Goal: Feedback & Contribution: Contribute content

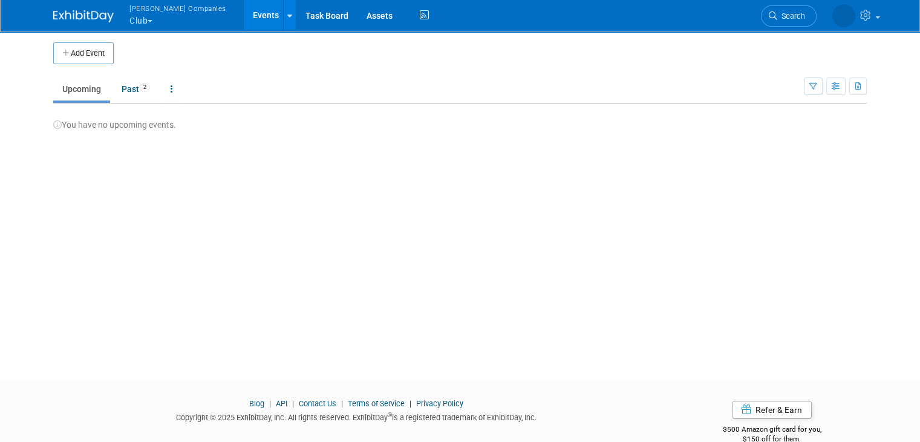
click at [140, 19] on button "Warnert Companies Club" at bounding box center [184, 15] width 113 height 31
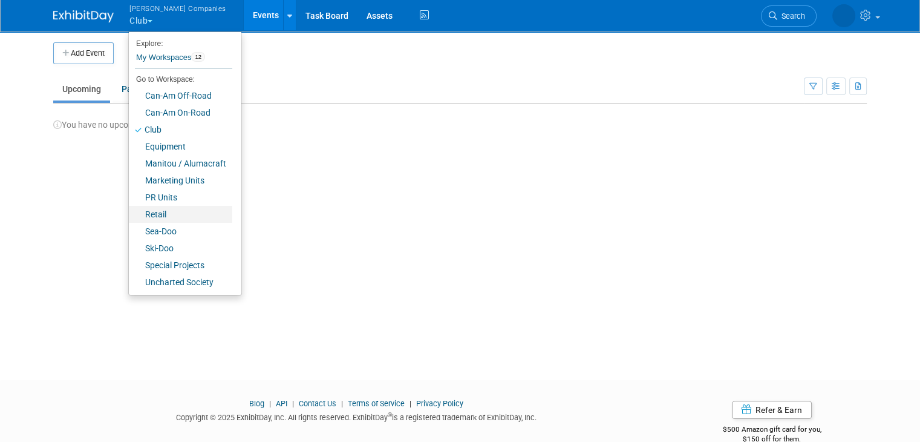
click at [160, 211] on link "Retail" at bounding box center [180, 214] width 103 height 17
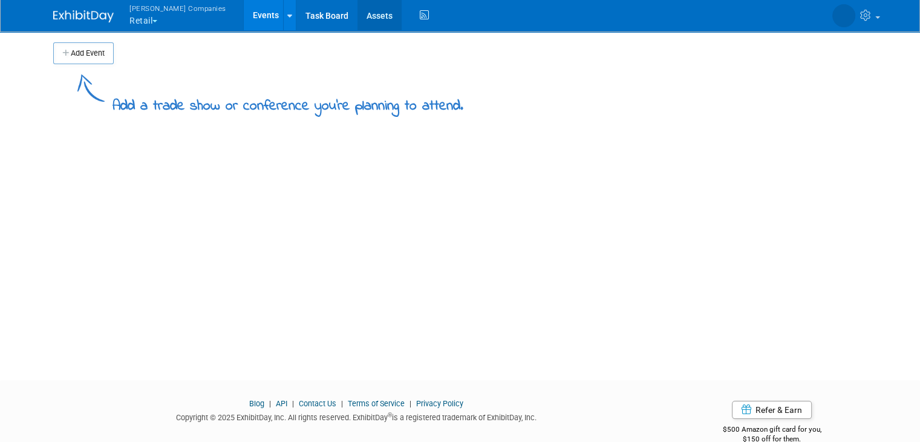
click at [358, 8] on link "Assets" at bounding box center [380, 15] width 44 height 30
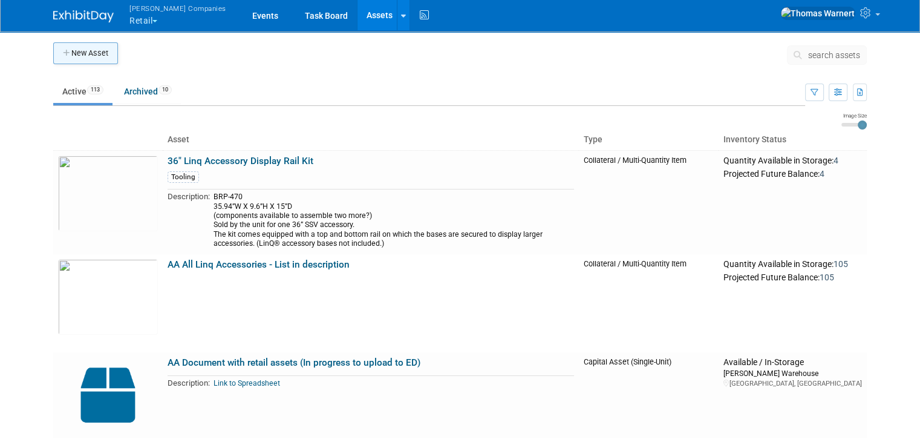
click at [97, 58] on button "New Asset" at bounding box center [85, 53] width 65 height 22
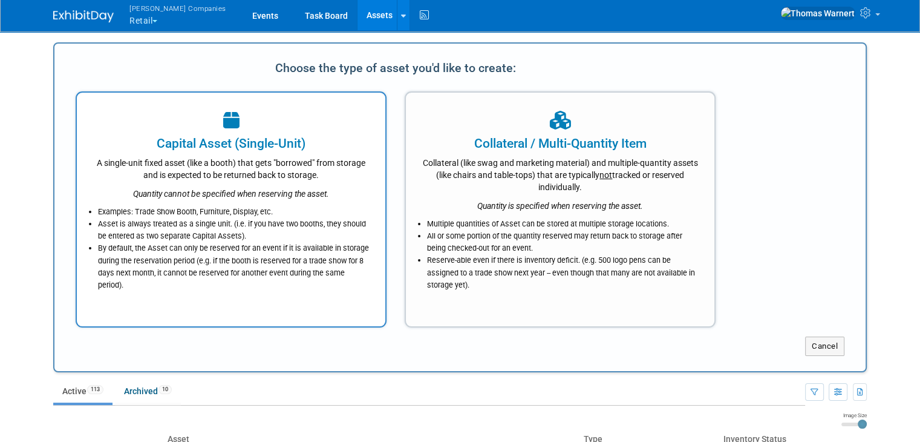
click at [293, 212] on li "Examples: Trade Show Booth, Furniture, Display, etc." at bounding box center [234, 212] width 272 height 12
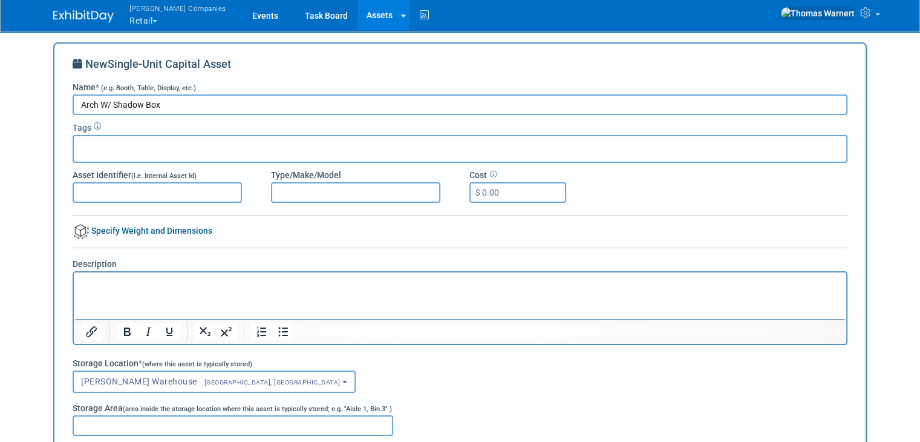
type input "Arch W/ Shadow Box"
click at [157, 150] on input "text" at bounding box center [127, 147] width 97 height 12
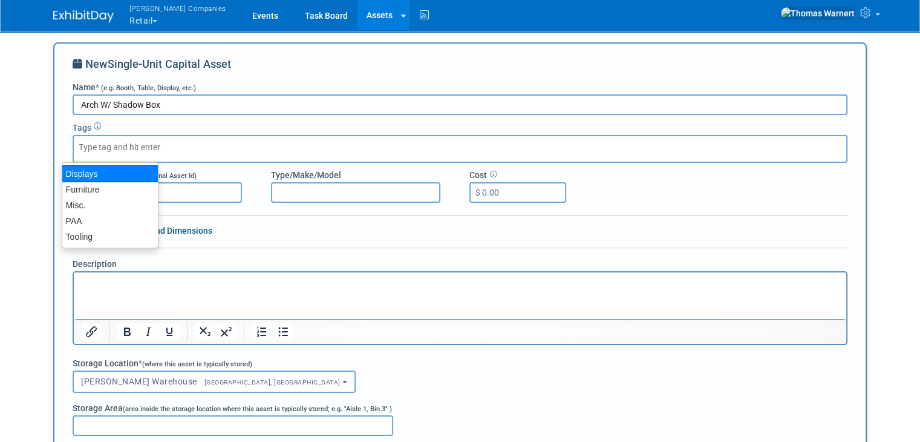
click at [123, 175] on div "Displays" at bounding box center [110, 173] width 97 height 17
type input "Displays"
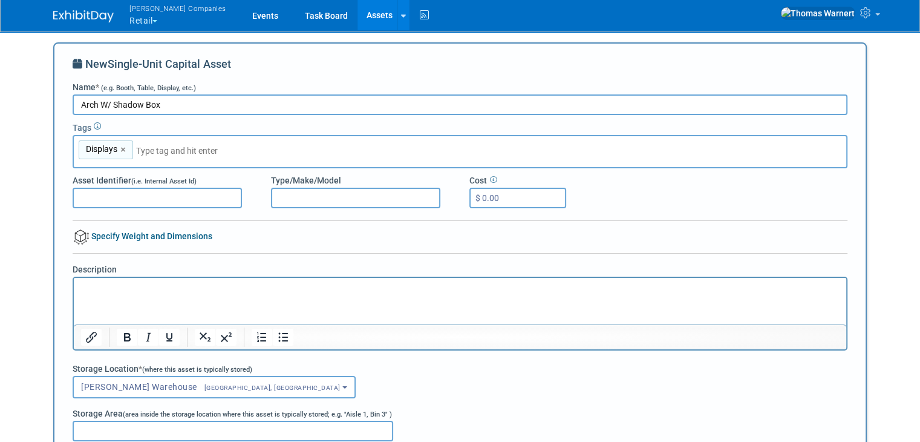
click at [131, 290] on p "Rich Text Area. Press ALT-0 for help." at bounding box center [460, 289] width 759 height 12
click at [85, 339] on icon "Insert/edit link" at bounding box center [91, 337] width 15 height 15
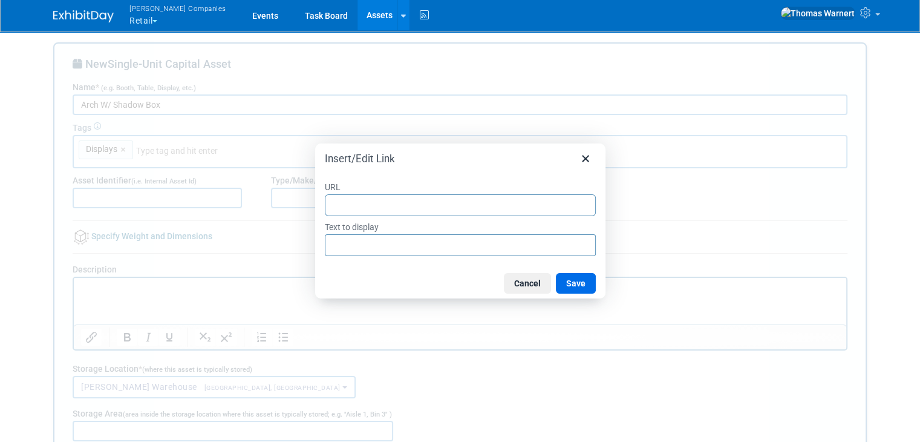
type input "https://drive.google.com/file/d/1Ekp3IhMCDXC85DedKJTmx6_EPXtJPkep/view?usp=driv…"
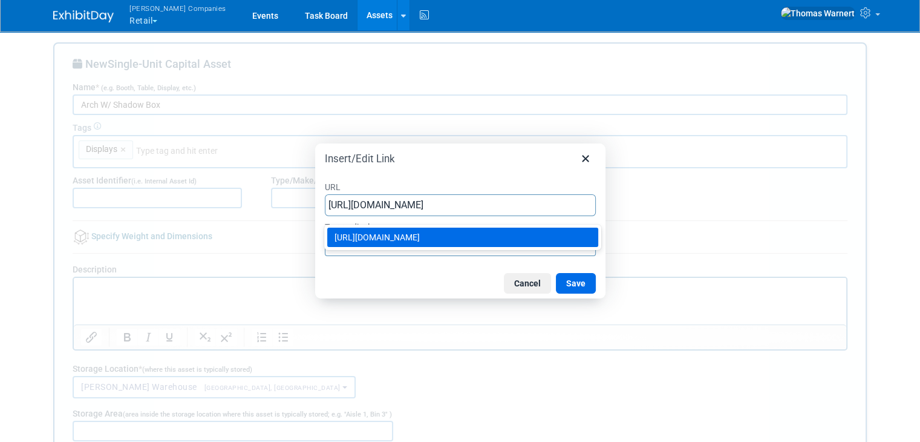
click at [365, 237] on div "https://drive.google.com/file/d/1Ekp3IhMCDXC85DedKJTmx6_EPXtJPkep/view?usp=driv…" at bounding box center [464, 237] width 259 height 15
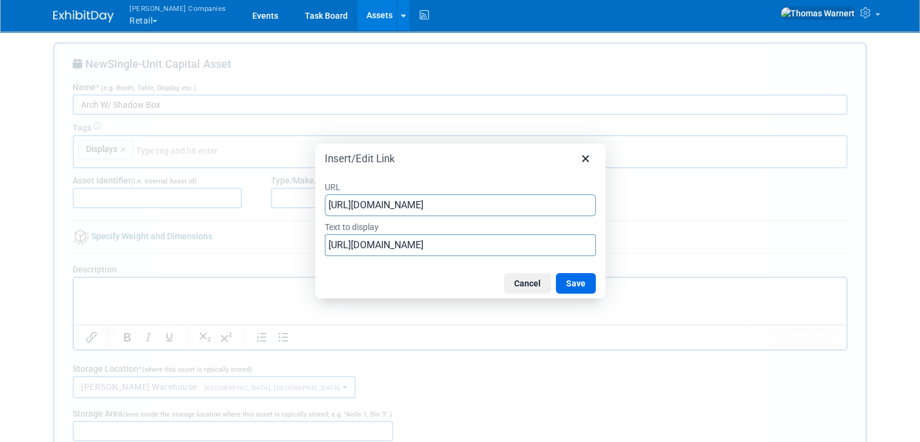
type input "https://drive.google.com/file/d/1Ekp3IhMCDXC85DedKJTmx6_EPXtJPkep/view?usp=driv…"
drag, startPoint x: 329, startPoint y: 243, endPoint x: 659, endPoint y: 249, distance: 330.4
click at [658, 249] on div "Insert/Edit Link URL https://drive.google.com/file/d/1Ekp3IhMCDXC85DedKJTmx6_EP…" at bounding box center [460, 221] width 920 height 442
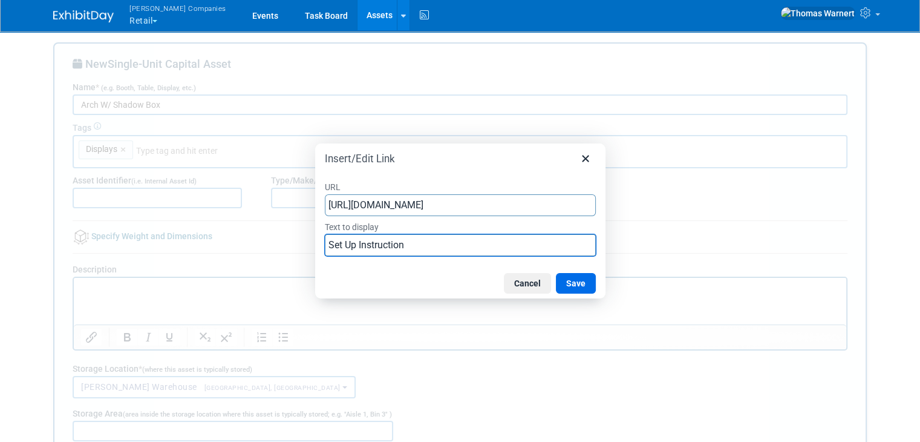
type input "Set Up Instructions"
click at [583, 282] on button "Save" at bounding box center [576, 283] width 40 height 21
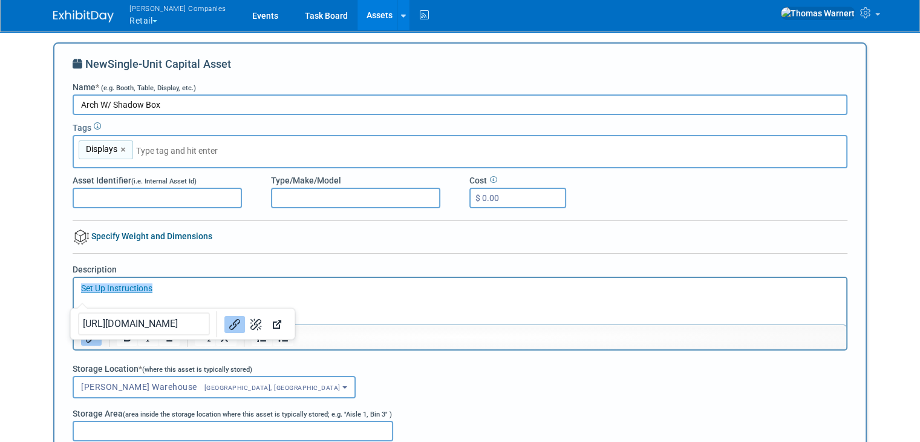
click at [518, 295] on html "﻿Set Up Instructions" at bounding box center [460, 286] width 773 height 17
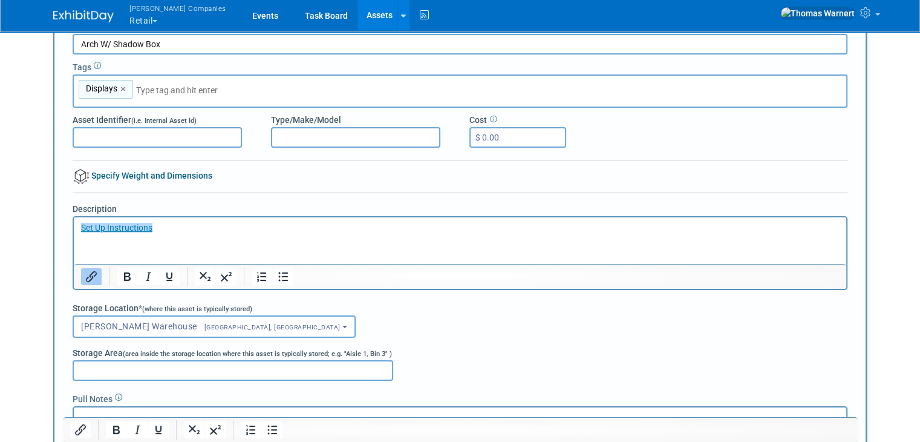
click at [529, 333] on div "Warnert Warehouse<span style="font-size: 0.75em; padding-left: 12px;" > St. Clo…" at bounding box center [460, 326] width 775 height 22
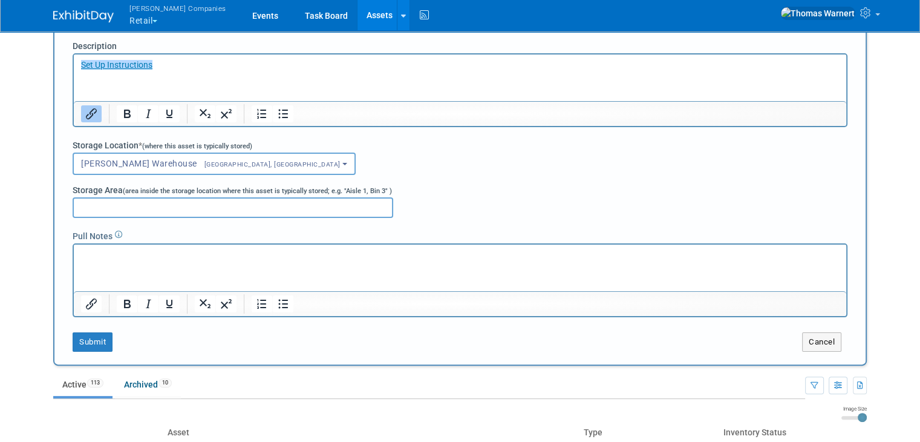
scroll to position [303, 0]
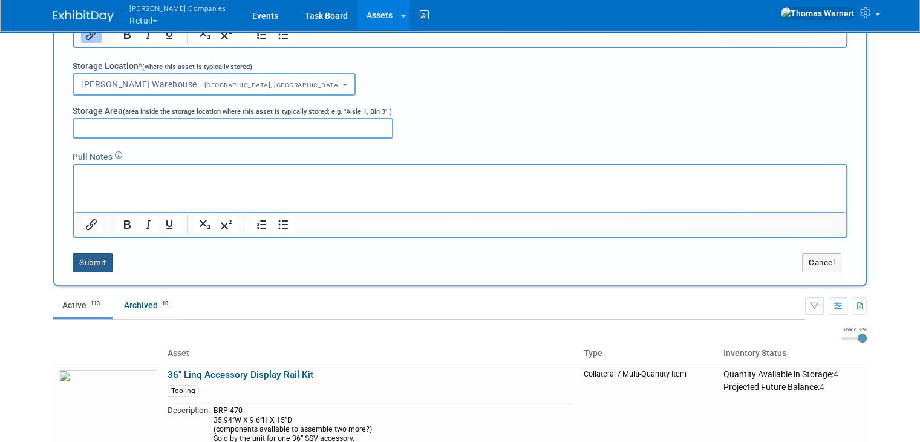
click at [96, 261] on button "Submit" at bounding box center [93, 262] width 40 height 19
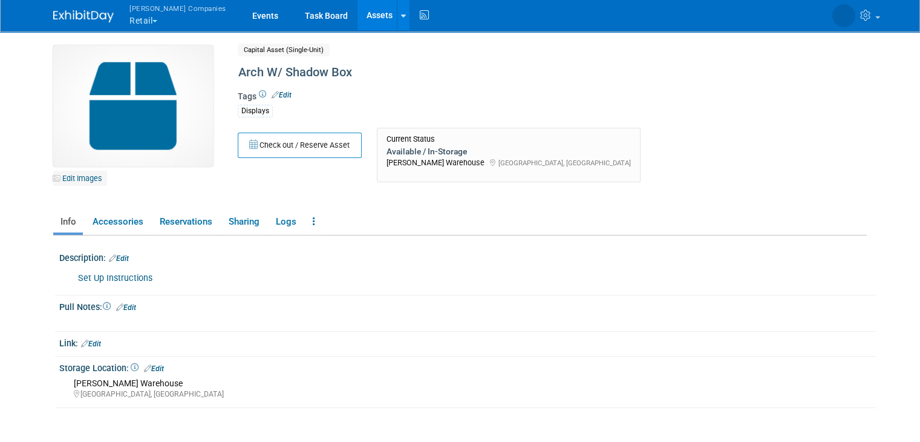
click at [70, 175] on link "Edit Images" at bounding box center [80, 178] width 54 height 15
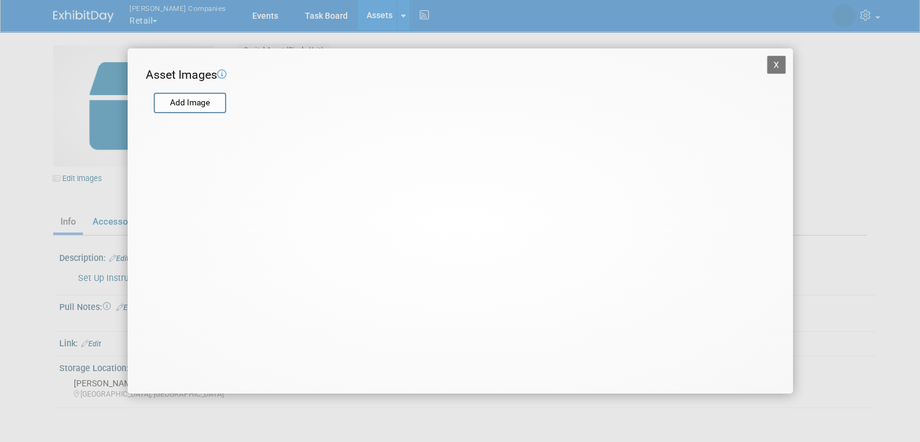
click at [176, 87] on form "Add Image" at bounding box center [453, 96] width 614 height 27
click at [181, 100] on input "file" at bounding box center [153, 103] width 144 height 18
click at [196, 110] on input "file" at bounding box center [153, 103] width 144 height 18
click at [776, 62] on button "X" at bounding box center [776, 65] width 19 height 18
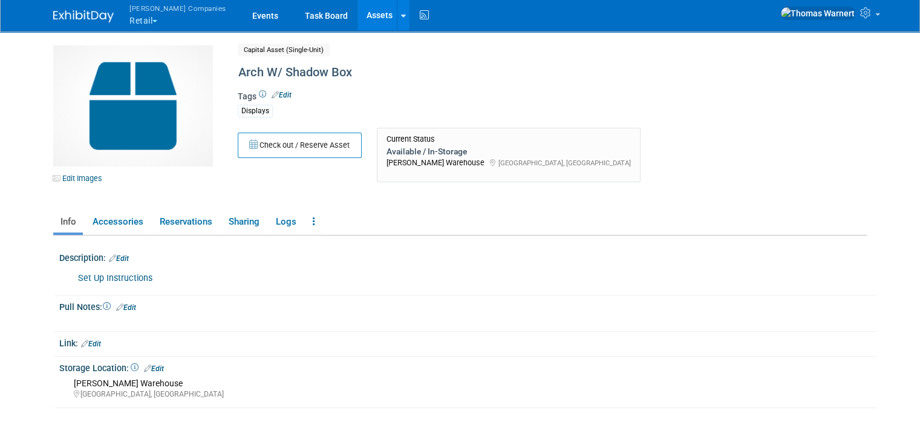
click at [358, 10] on link "Assets" at bounding box center [380, 15] width 44 height 30
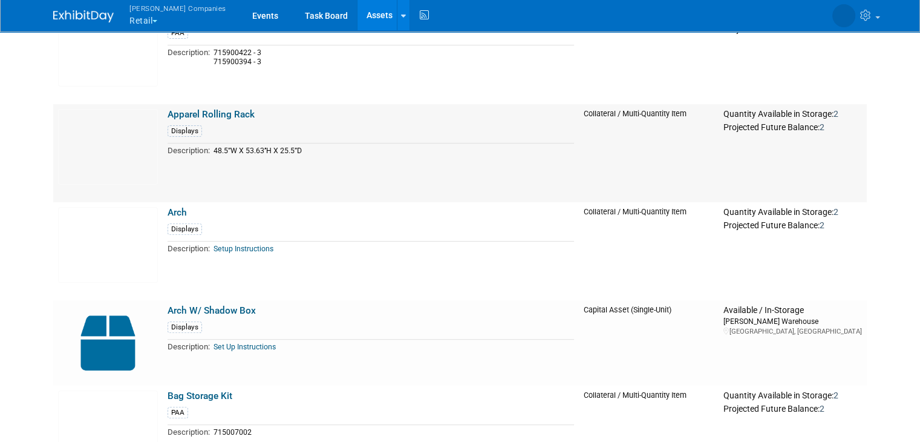
scroll to position [484, 0]
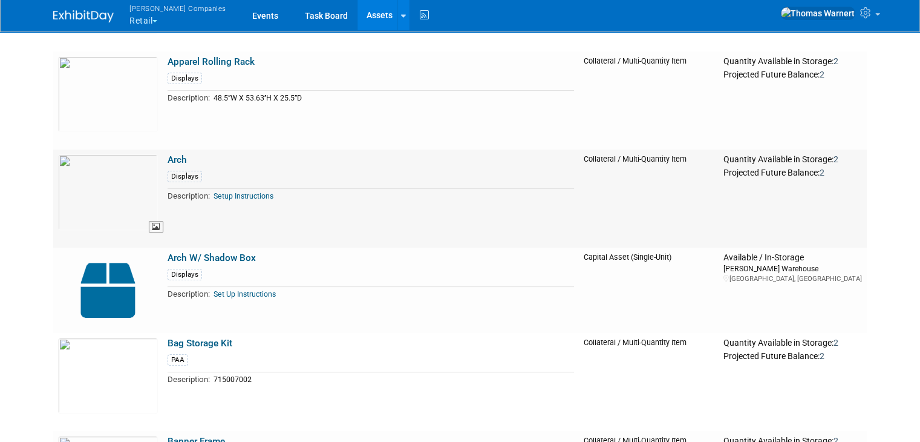
click at [131, 183] on img at bounding box center [108, 192] width 100 height 76
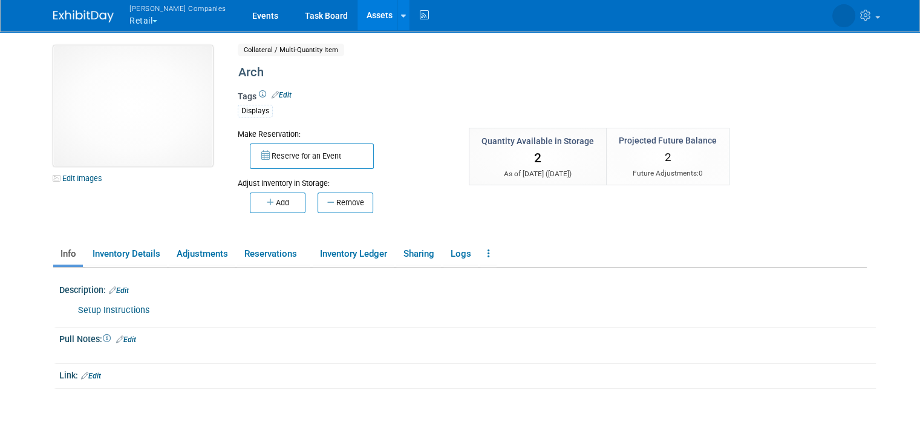
click at [175, 103] on img at bounding box center [133, 105] width 160 height 121
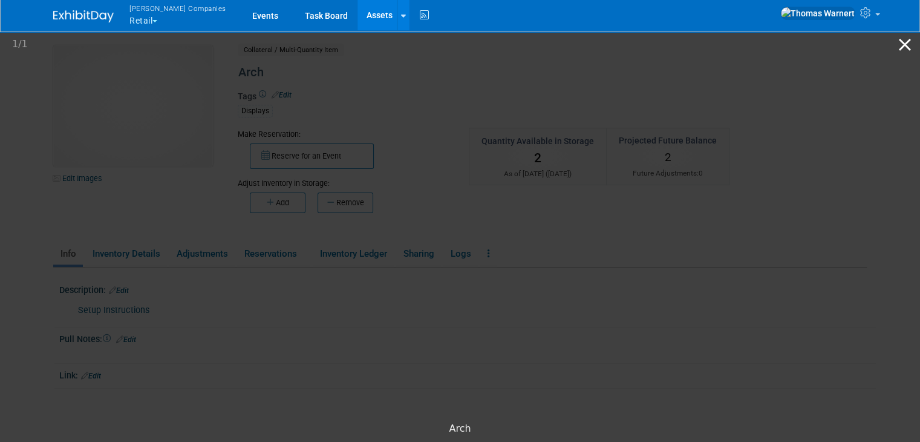
click at [905, 39] on button "Close gallery" at bounding box center [905, 44] width 30 height 28
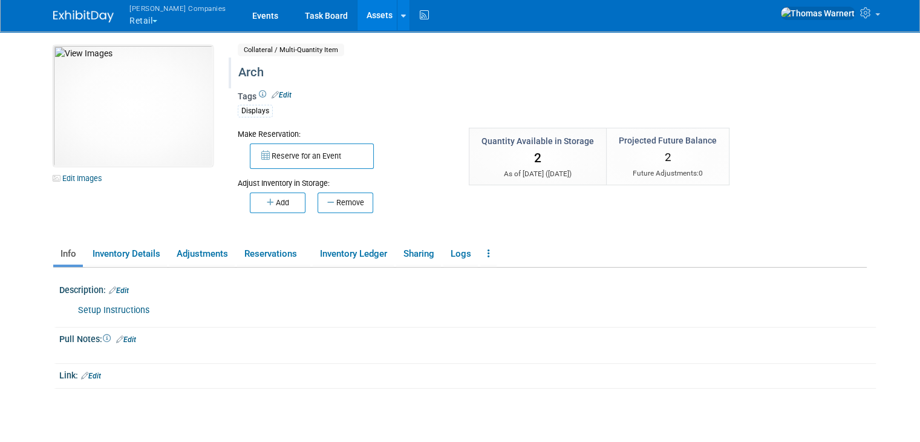
click at [277, 73] on div "Arch" at bounding box center [504, 73] width 540 height 22
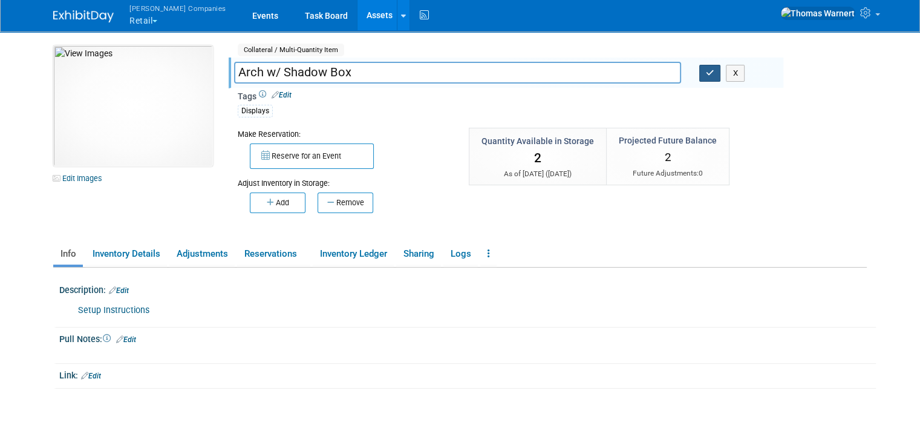
type input "Arch w/ Shadow Box"
click at [709, 73] on icon "button" at bounding box center [710, 73] width 8 height 8
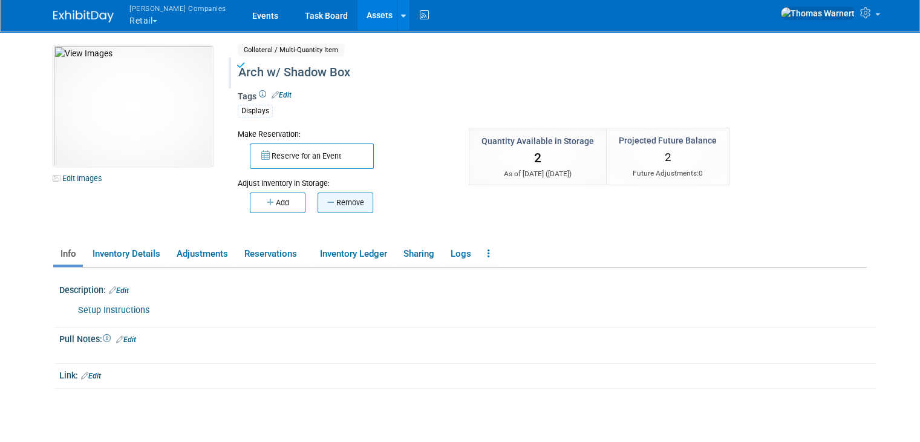
click at [342, 206] on button "Remove" at bounding box center [346, 202] width 56 height 21
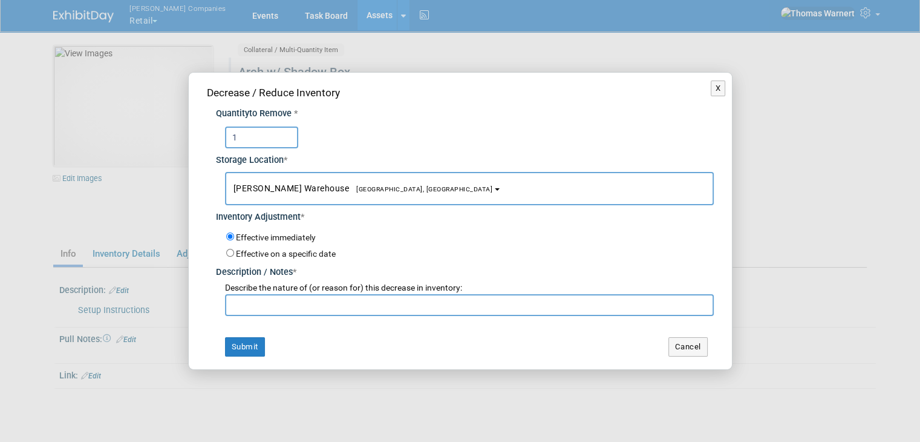
type input "1"
click at [281, 303] on input "text" at bounding box center [469, 305] width 489 height 22
type input "."
click at [240, 352] on button "Submit" at bounding box center [245, 346] width 40 height 19
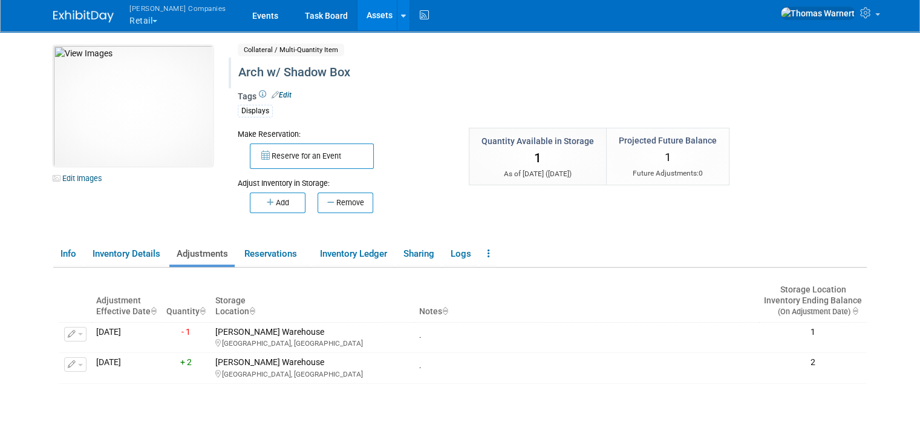
click at [358, 13] on link "Assets" at bounding box center [380, 15] width 44 height 30
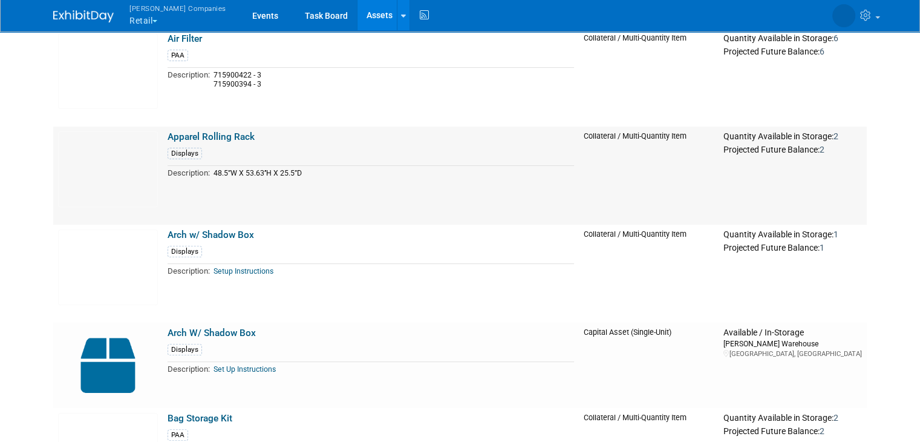
scroll to position [484, 0]
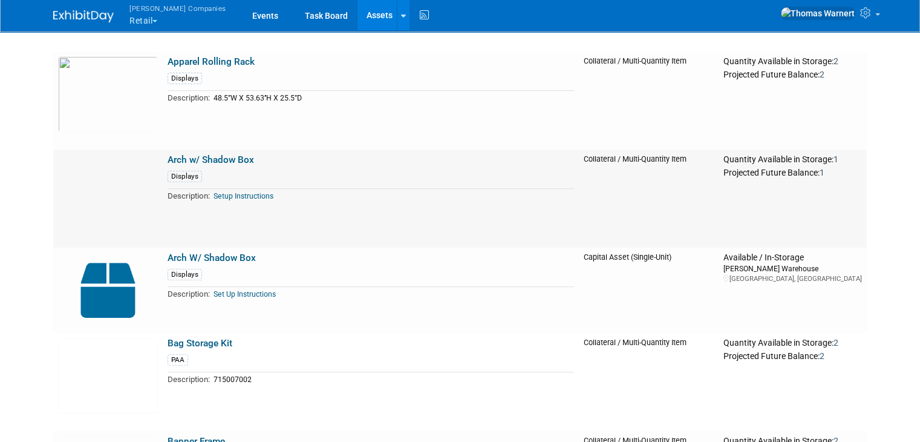
click at [192, 158] on link "Arch w/ Shadow Box" at bounding box center [211, 159] width 87 height 11
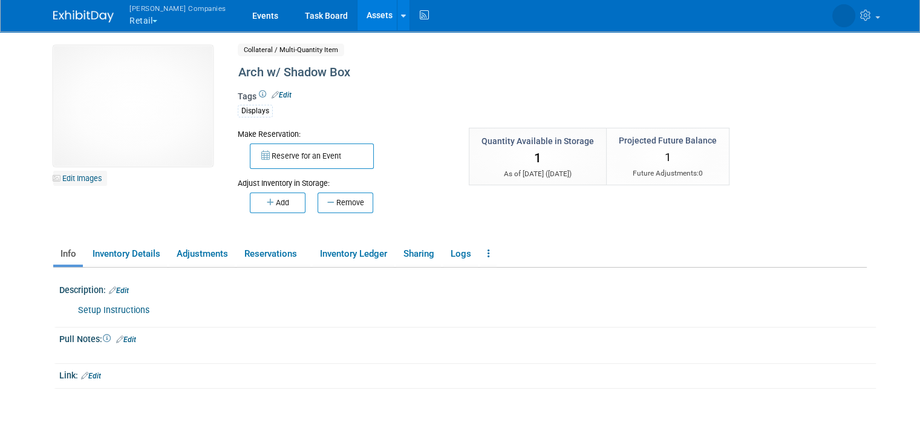
click at [70, 178] on link "Edit Images" at bounding box center [80, 178] width 54 height 15
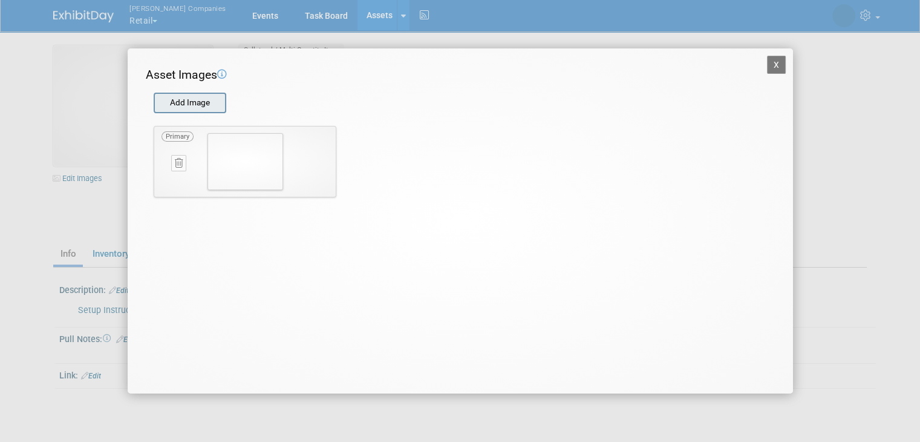
click at [192, 103] on input "file" at bounding box center [153, 103] width 144 height 18
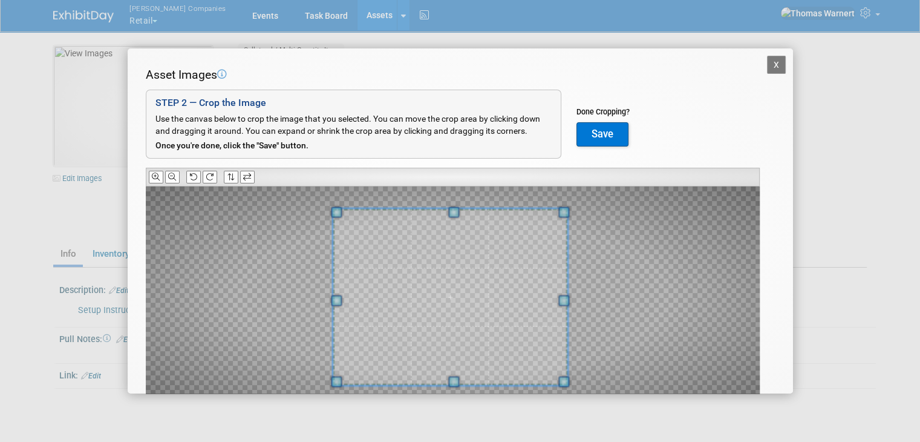
click at [445, 298] on span at bounding box center [450, 297] width 235 height 177
click at [608, 137] on button "Save" at bounding box center [603, 134] width 52 height 24
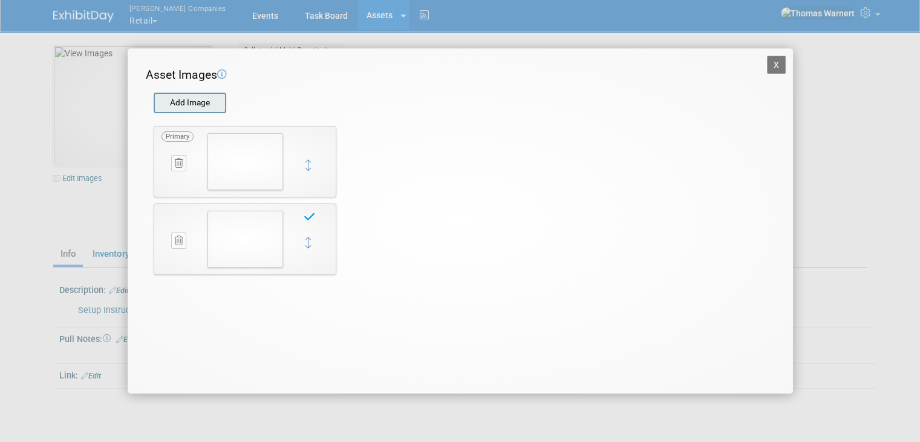
click at [169, 104] on input "file" at bounding box center [153, 103] width 144 height 18
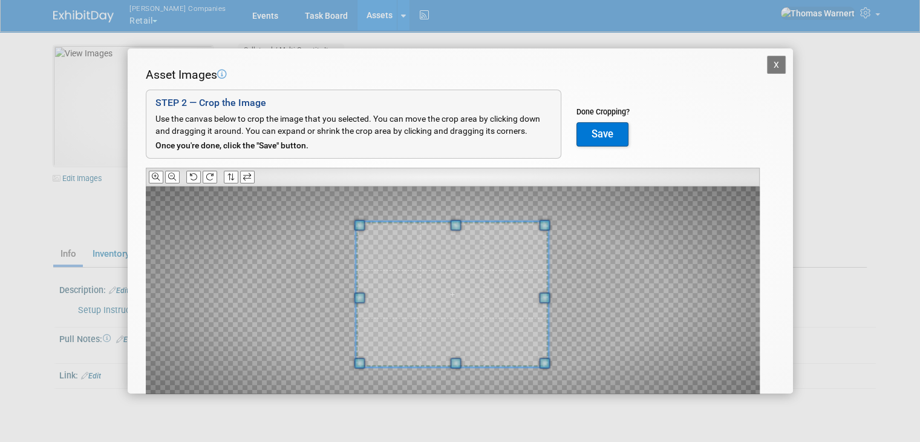
click at [433, 276] on span at bounding box center [452, 293] width 192 height 145
click at [430, 276] on span at bounding box center [449, 293] width 192 height 145
click at [586, 137] on button "Save" at bounding box center [603, 134] width 52 height 24
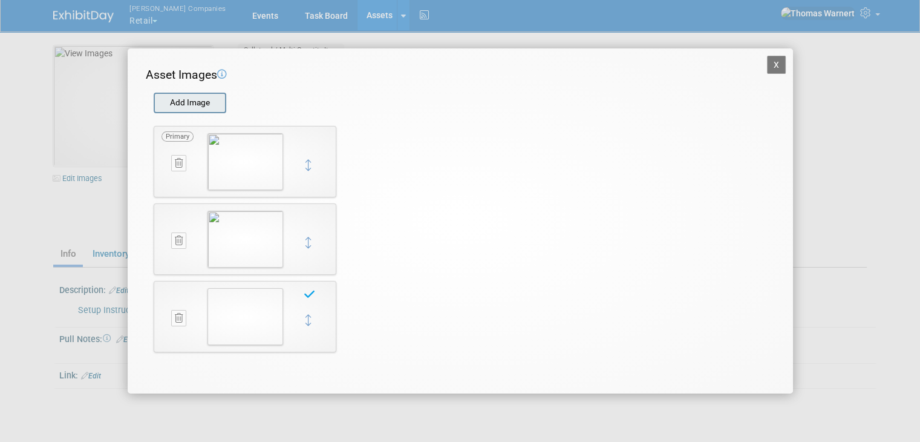
click at [214, 95] on input "file" at bounding box center [153, 103] width 144 height 18
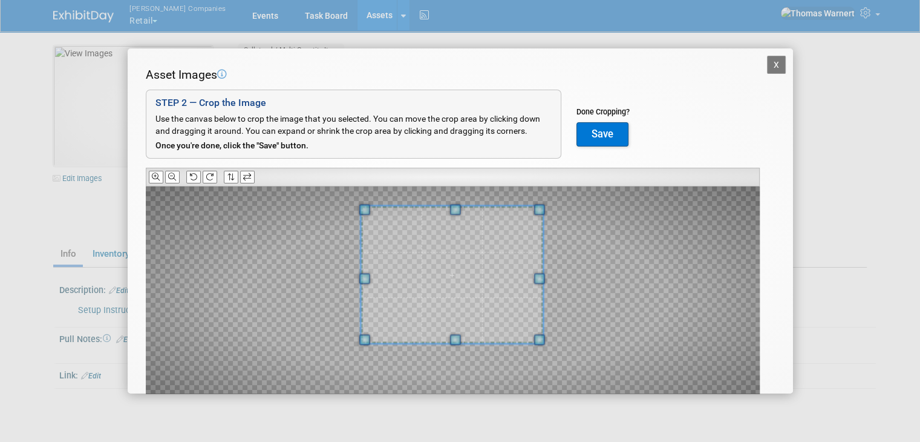
click at [432, 223] on span at bounding box center [452, 274] width 183 height 137
click at [490, 244] on span at bounding box center [447, 274] width 183 height 137
click at [605, 130] on button "Save" at bounding box center [603, 134] width 52 height 24
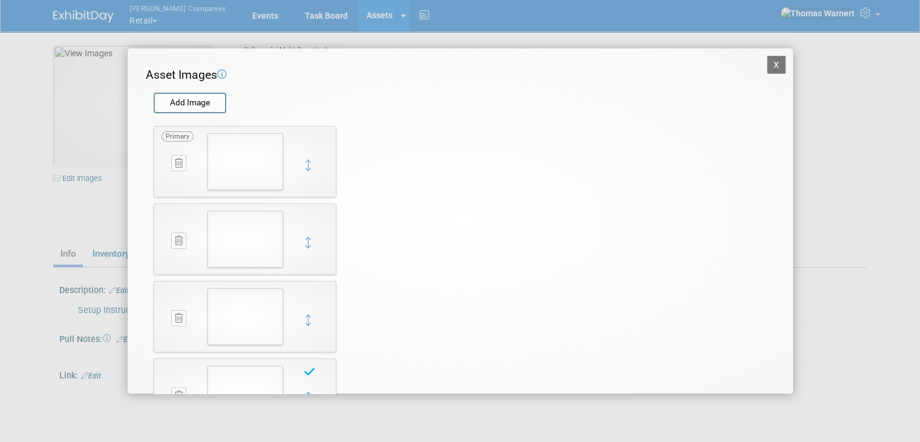
click at [767, 64] on button "X" at bounding box center [776, 65] width 19 height 18
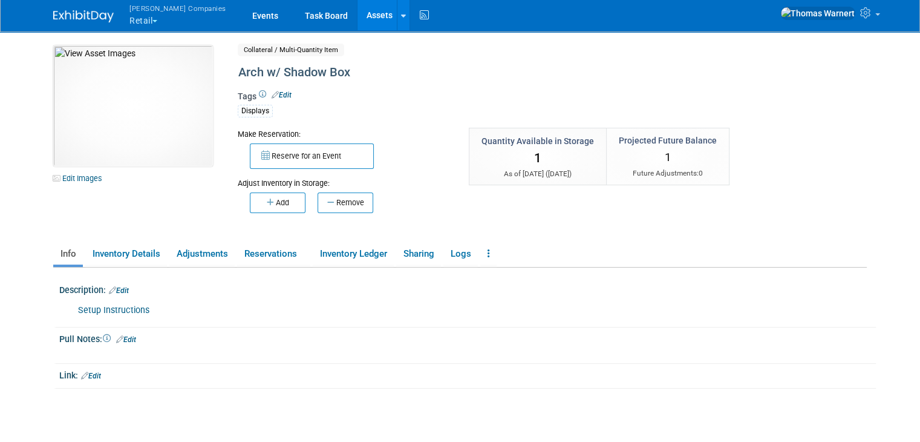
click at [358, 11] on link "Assets" at bounding box center [380, 15] width 44 height 30
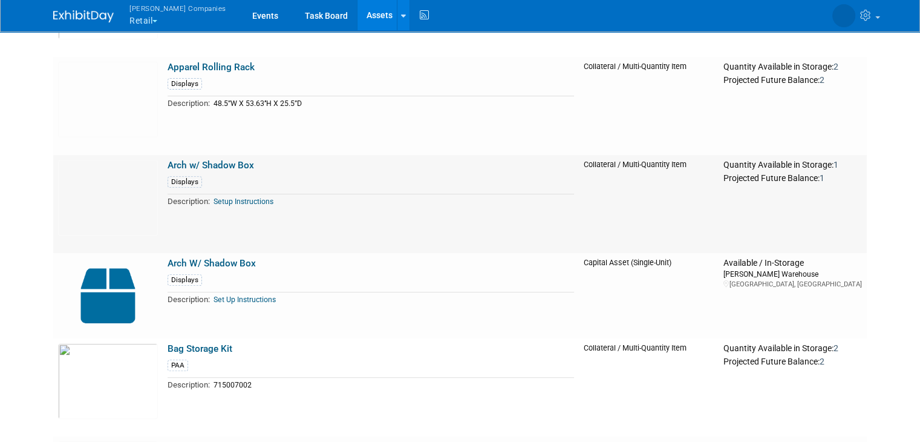
scroll to position [484, 0]
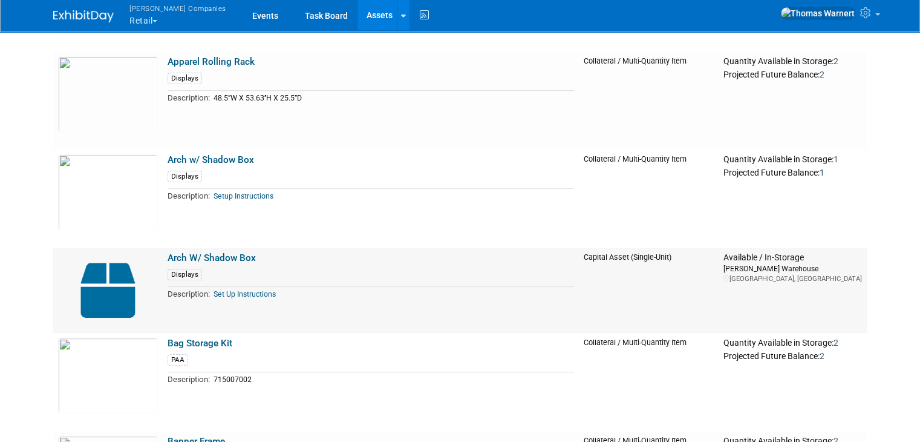
click at [229, 262] on link "Arch W/ Shadow Box" at bounding box center [212, 257] width 88 height 11
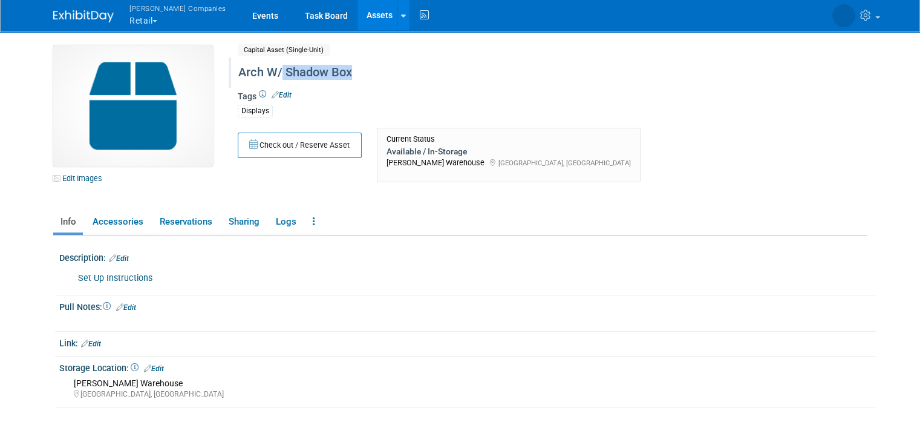
drag, startPoint x: 346, startPoint y: 72, endPoint x: 269, endPoint y: 71, distance: 76.8
click at [269, 71] on div "Arch W/ Shadow Box" at bounding box center [504, 73] width 540 height 22
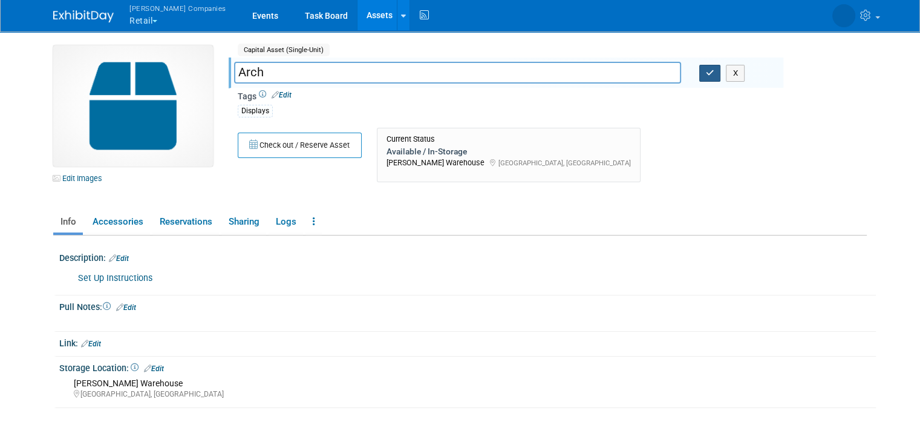
type input "Arch"
click at [707, 76] on icon "button" at bounding box center [710, 73] width 8 height 8
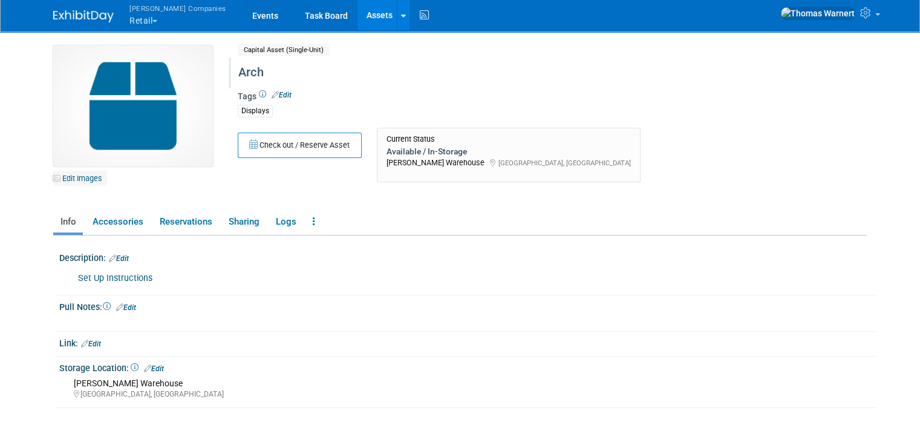
click at [73, 179] on link "Edit Images" at bounding box center [80, 178] width 54 height 15
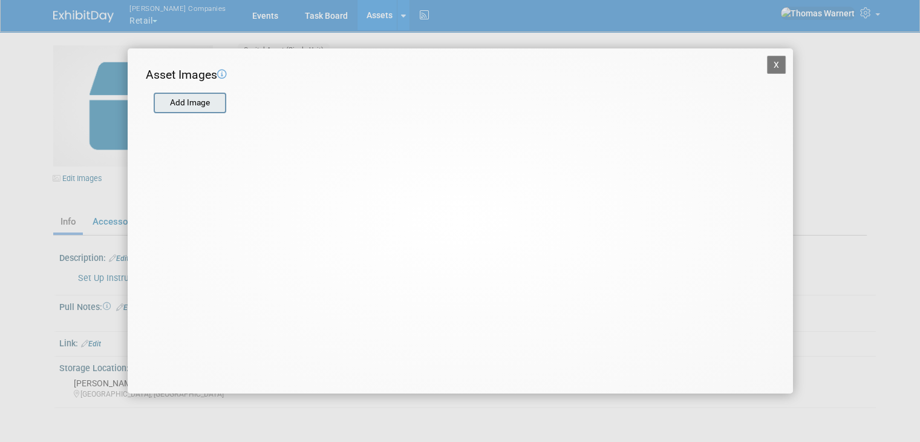
click at [208, 109] on input "file" at bounding box center [153, 103] width 144 height 18
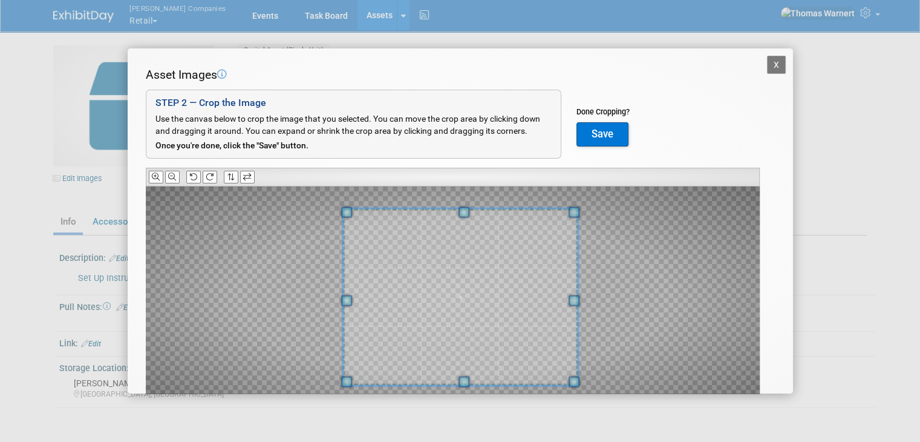
click at [489, 277] on span at bounding box center [460, 297] width 235 height 177
click at [600, 132] on button "Save" at bounding box center [603, 134] width 52 height 24
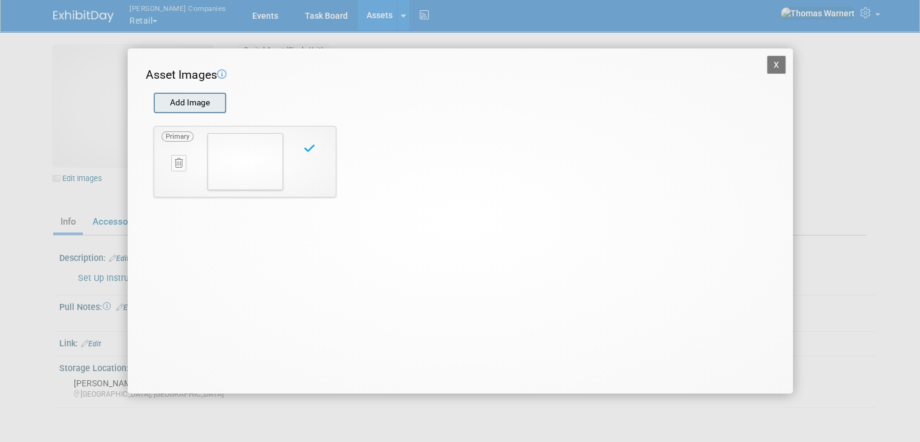
click at [186, 95] on input "file" at bounding box center [153, 103] width 144 height 18
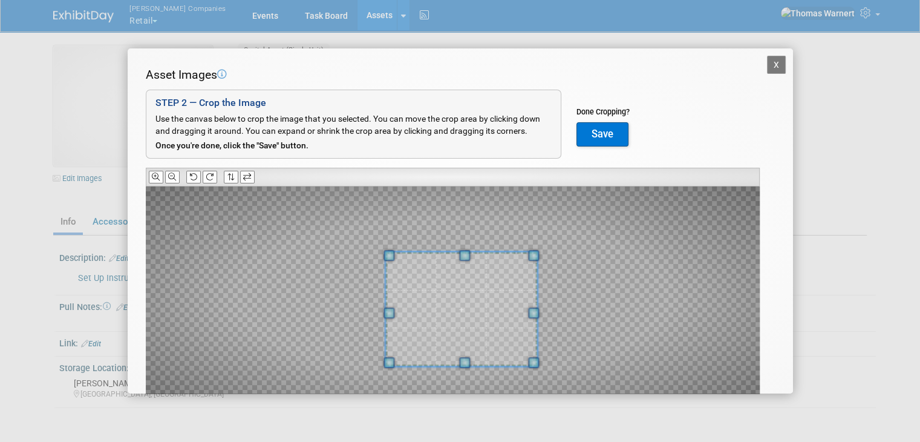
click at [511, 335] on span at bounding box center [461, 309] width 152 height 114
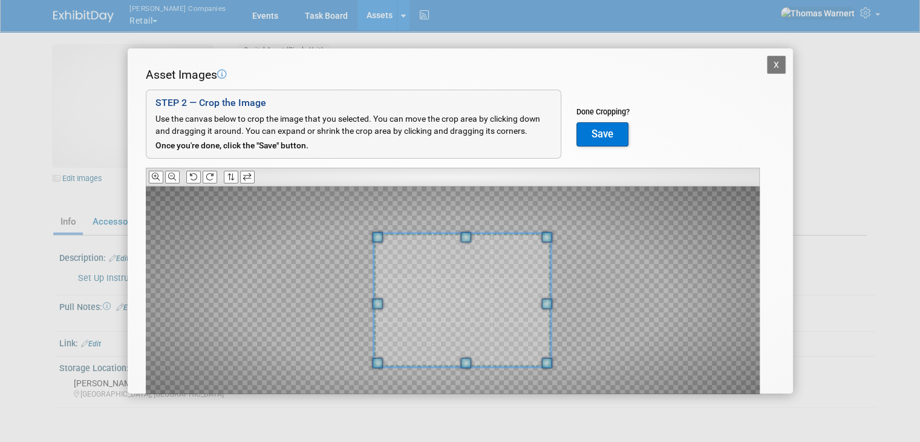
click at [465, 239] on span at bounding box center [465, 237] width 11 height 11
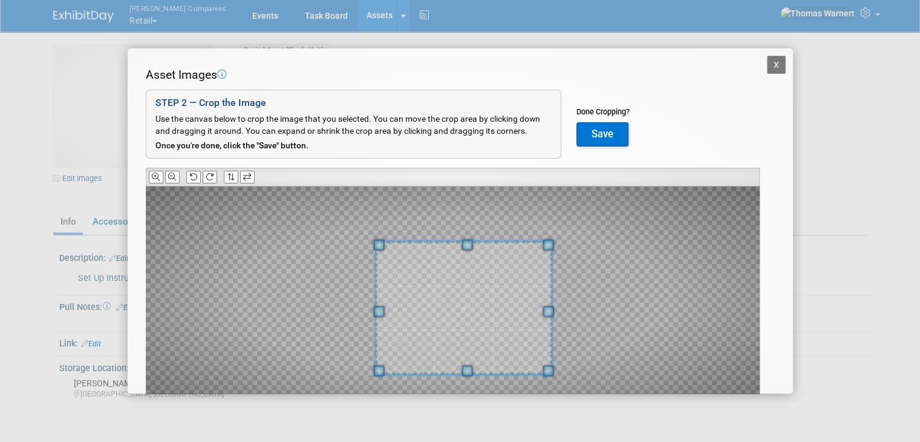
click at [480, 301] on span at bounding box center [463, 307] width 177 height 133
click at [616, 132] on button "Save" at bounding box center [603, 134] width 52 height 24
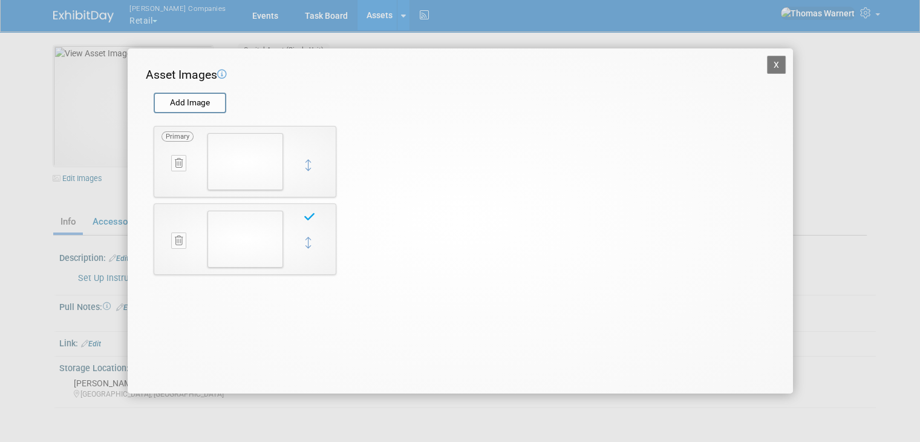
click at [778, 63] on button "X" at bounding box center [776, 65] width 19 height 18
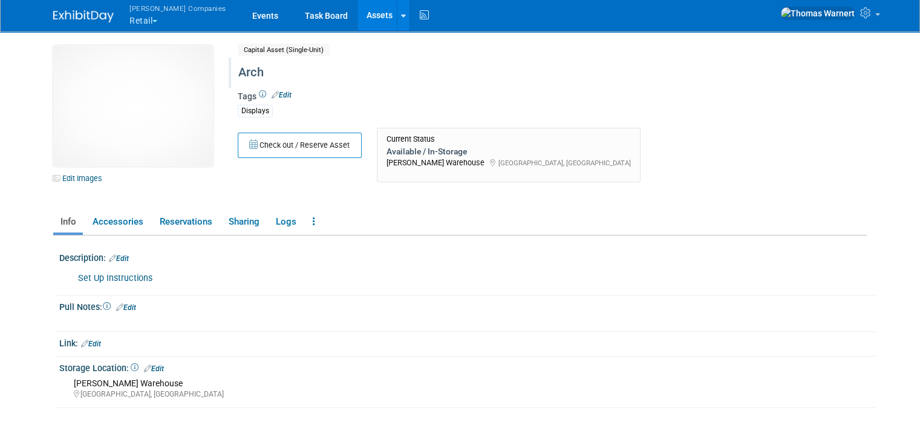
click at [358, 10] on link "Assets" at bounding box center [380, 15] width 44 height 30
